Goal: Information Seeking & Learning: Learn about a topic

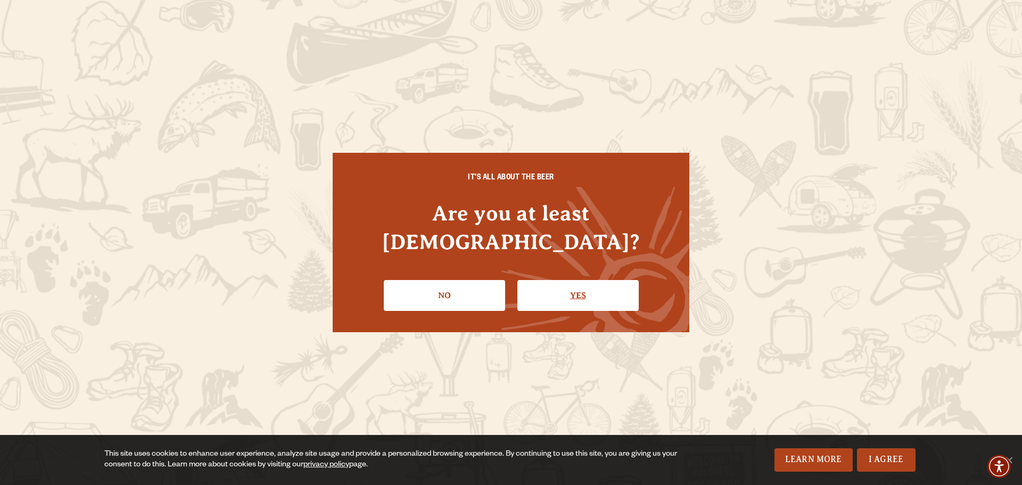
click at [568, 283] on link "Yes" at bounding box center [577, 295] width 121 height 31
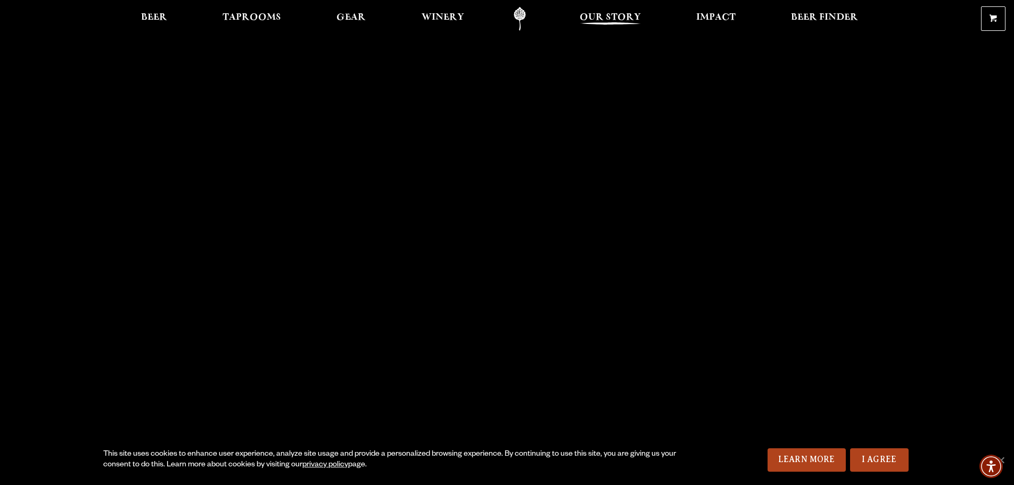
click at [617, 18] on span "Our Story" at bounding box center [609, 17] width 61 height 9
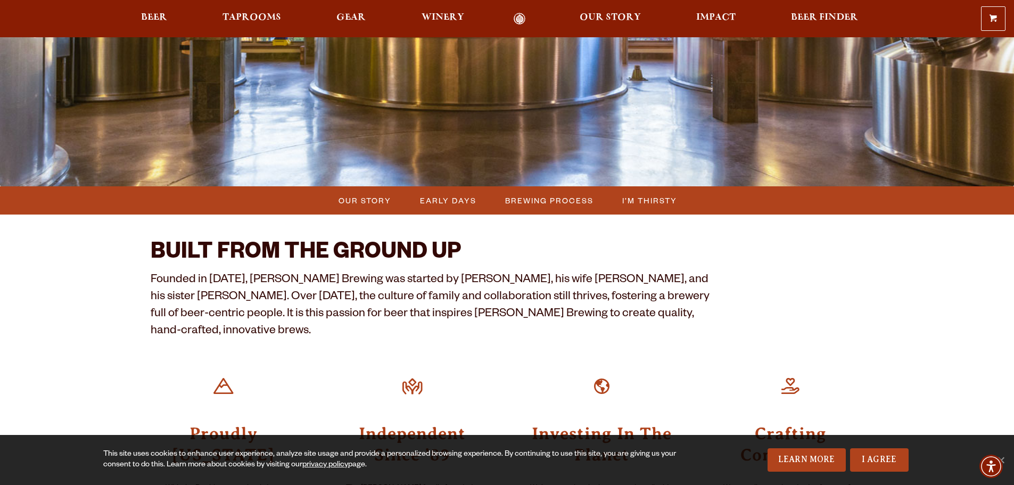
scroll to position [213, 0]
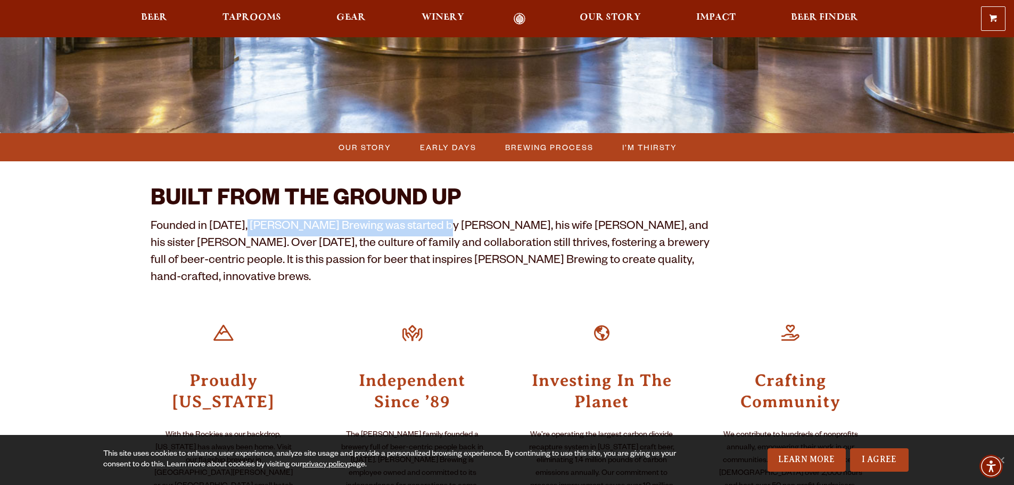
drag, startPoint x: 246, startPoint y: 230, endPoint x: 435, endPoint y: 226, distance: 188.9
click at [435, 226] on p "Founded in 1989, Odell Brewing was started by Doug Odell, his wife Wynne, and h…" at bounding box center [432, 253] width 562 height 68
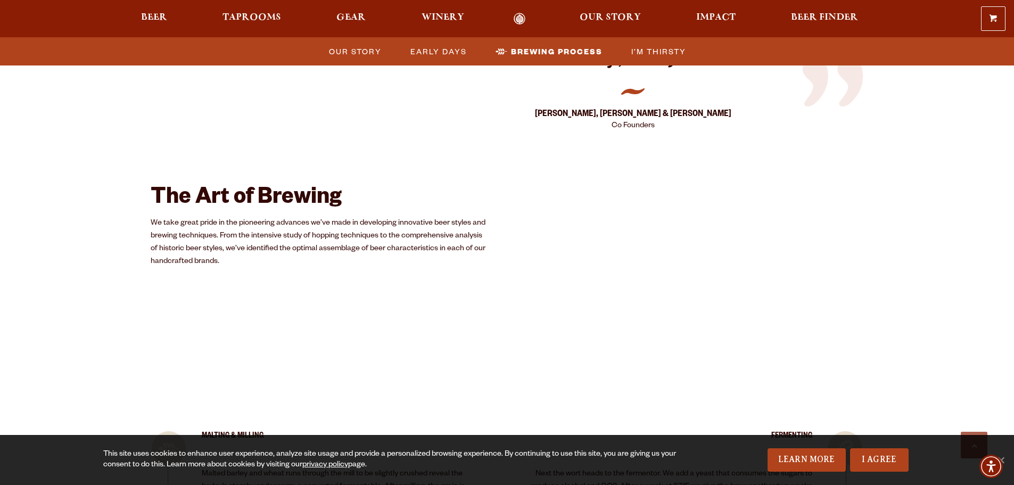
scroll to position [1703, 0]
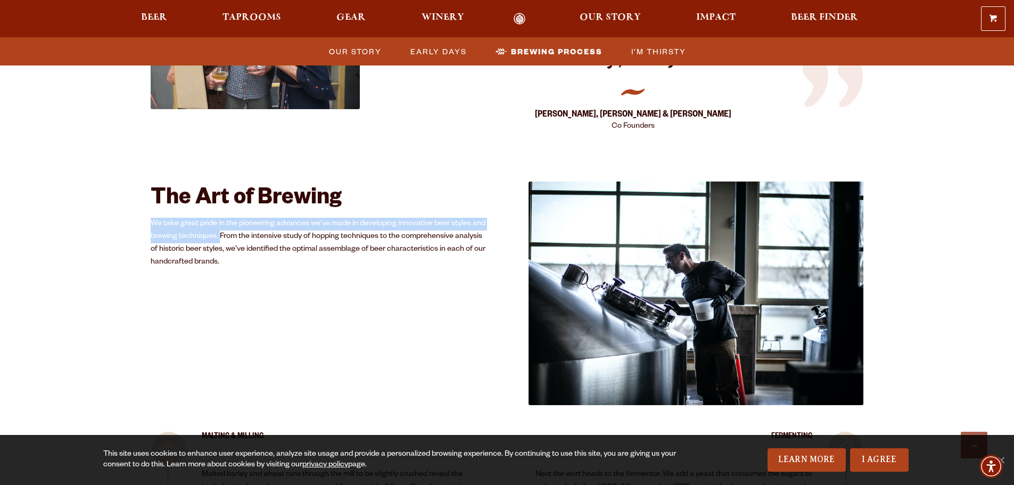
drag, startPoint x: 149, startPoint y: 144, endPoint x: 219, endPoint y: 156, distance: 70.8
click at [219, 218] on p "We take great pride in the pioneering advances we’ve made in developing innovat…" at bounding box center [318, 243] width 335 height 51
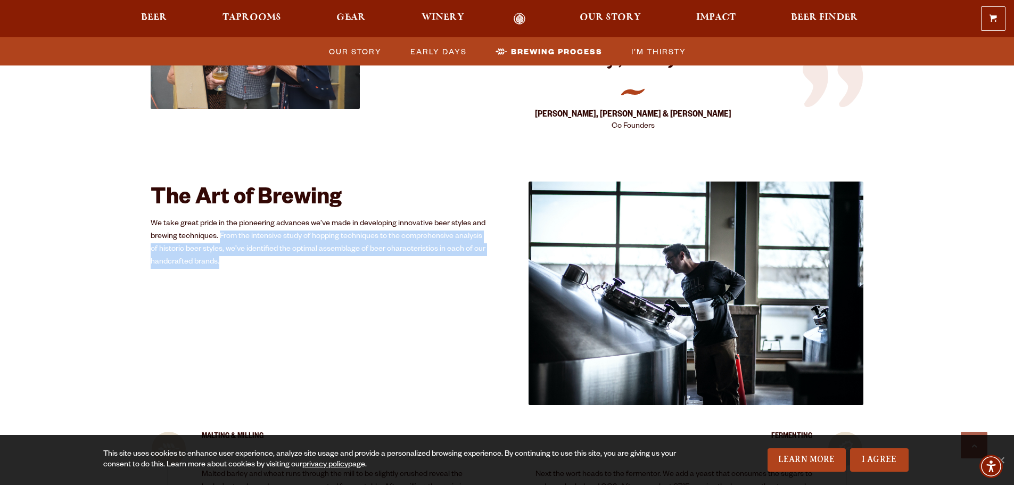
drag, startPoint x: 219, startPoint y: 155, endPoint x: 361, endPoint y: 176, distance: 144.0
click at [361, 218] on p "We take great pride in the pioneering advances we’ve made in developing innovat…" at bounding box center [318, 243] width 335 height 51
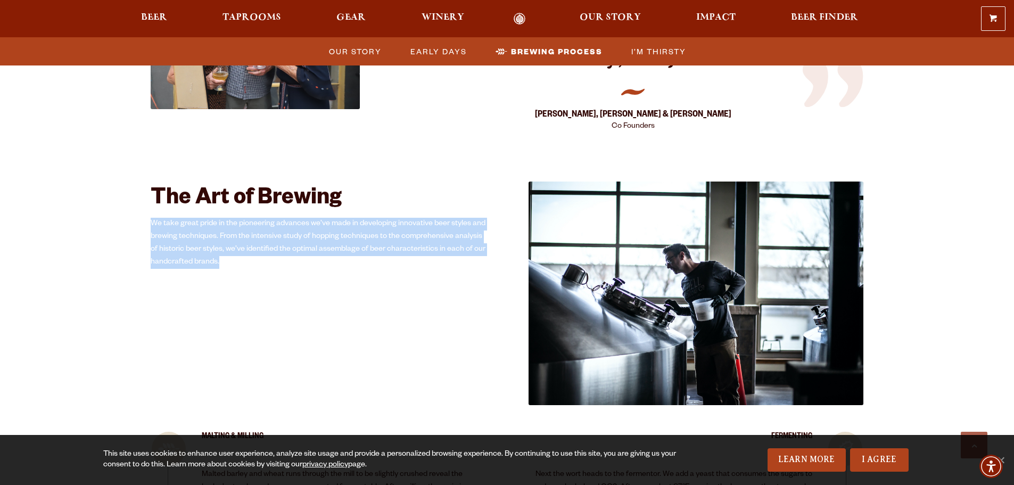
drag, startPoint x: 151, startPoint y: 143, endPoint x: 225, endPoint y: 187, distance: 85.7
click at [225, 218] on p "We take great pride in the pioneering advances we’ve made in developing innovat…" at bounding box center [318, 243] width 335 height 51
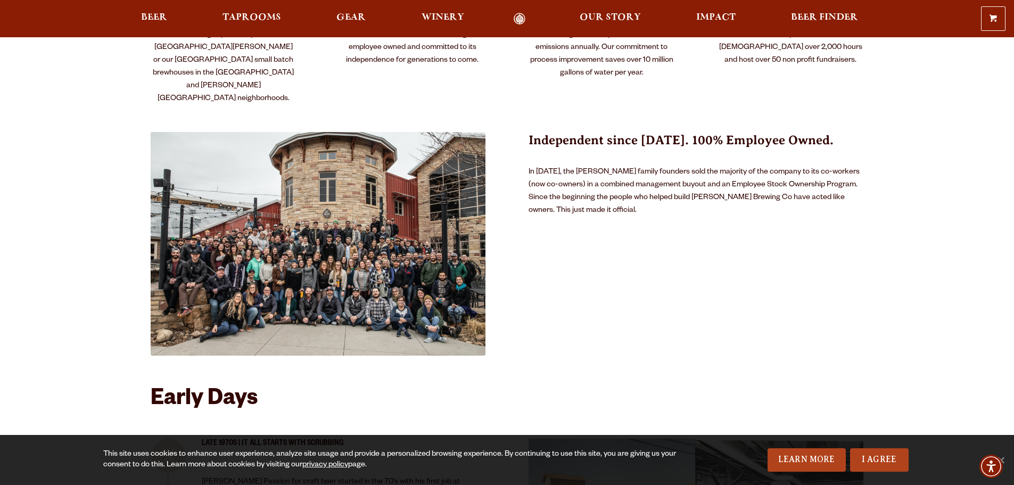
scroll to position [106, 0]
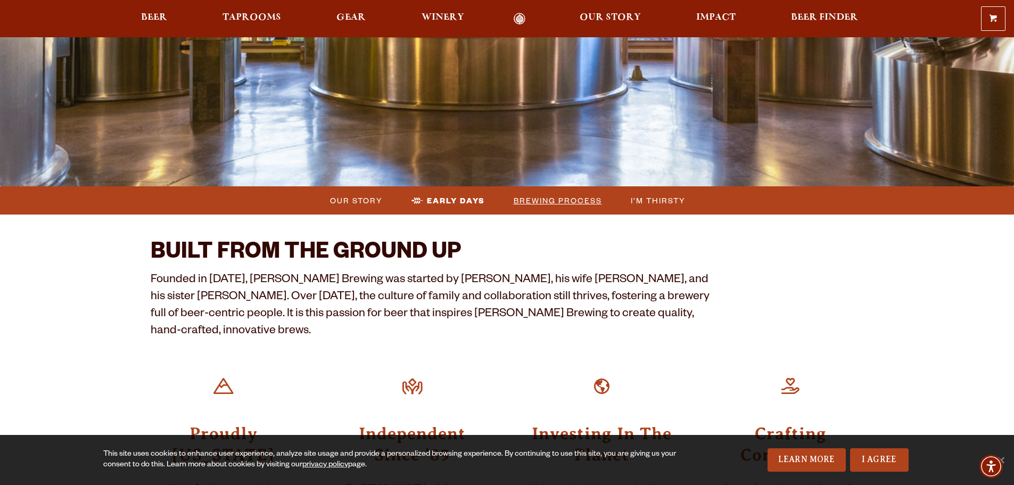
click at [522, 195] on span "Brewing Process" at bounding box center [557, 200] width 88 height 15
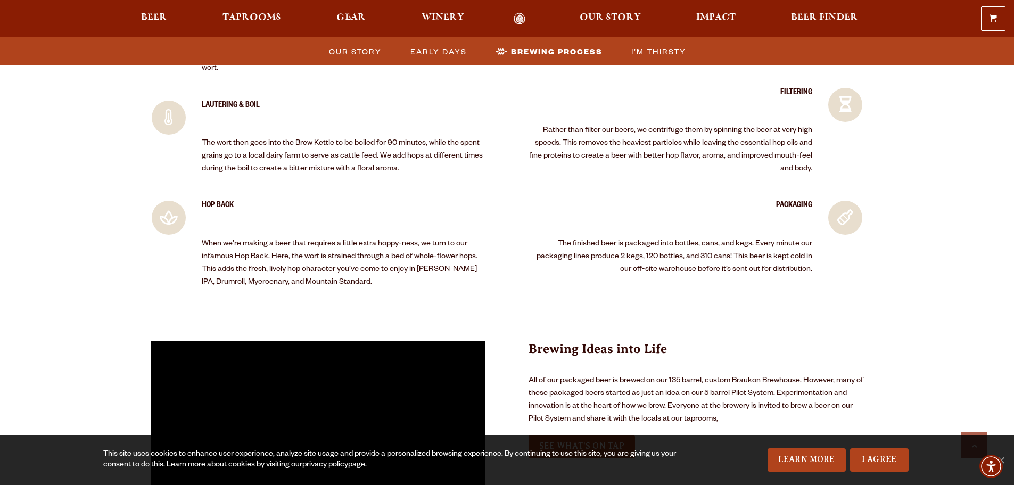
scroll to position [2312, 0]
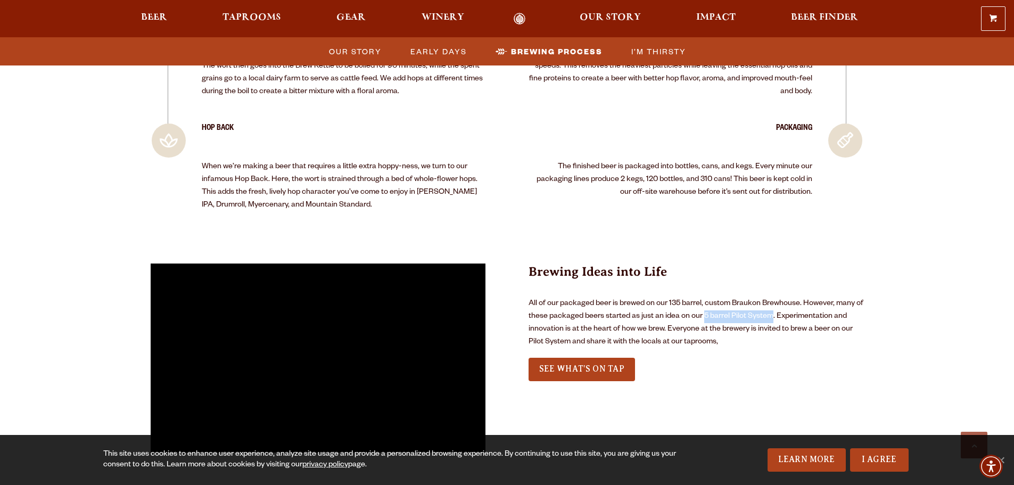
drag, startPoint x: 704, startPoint y: 234, endPoint x: 769, endPoint y: 242, distance: 65.9
click at [769, 297] on p "All of our packaged beer is brewed on our 135 barrel, custom Braukon Brewhouse.…" at bounding box center [695, 322] width 335 height 51
